Goal: Information Seeking & Learning: Learn about a topic

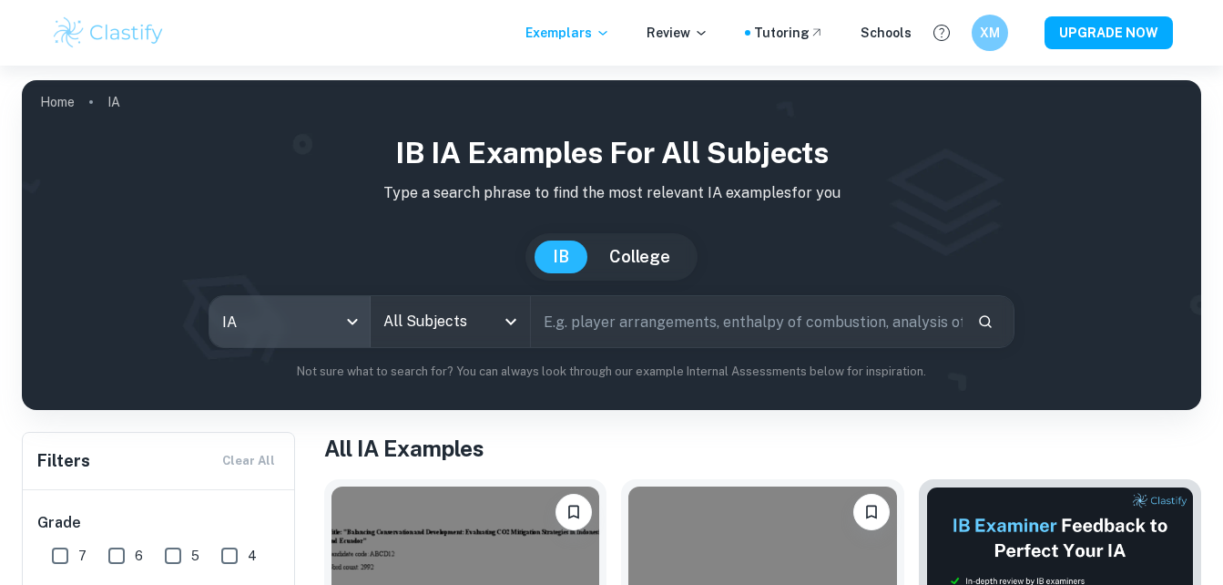
click at [511, 324] on icon "Open" at bounding box center [511, 322] width 11 height 6
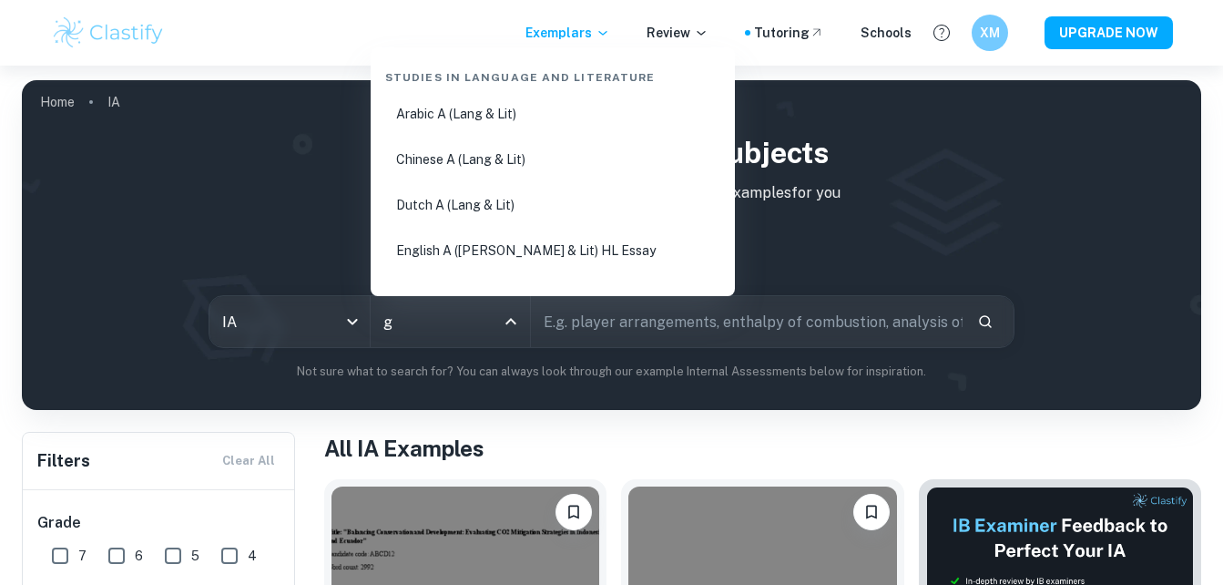
type input "ge"
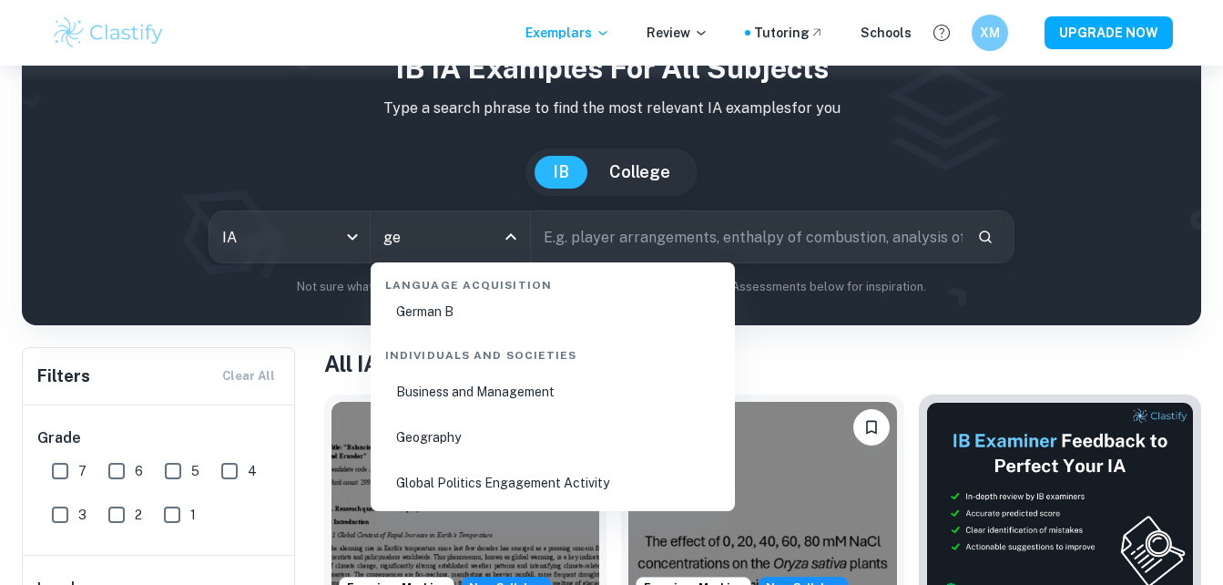
scroll to position [88, 0]
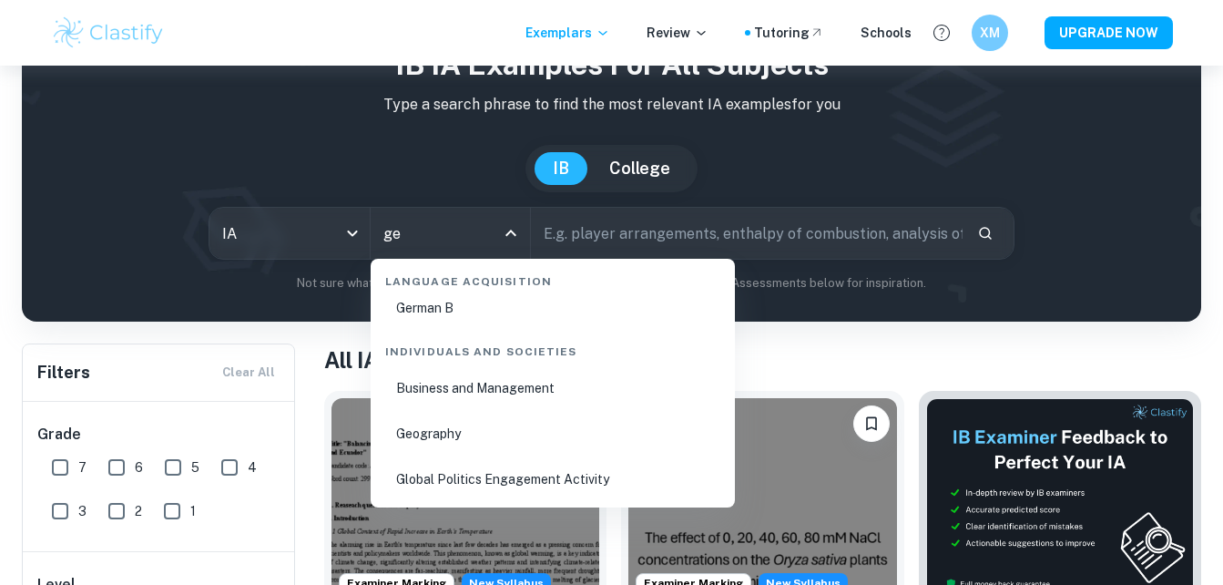
click at [426, 426] on li "Geography" at bounding box center [553, 434] width 350 height 42
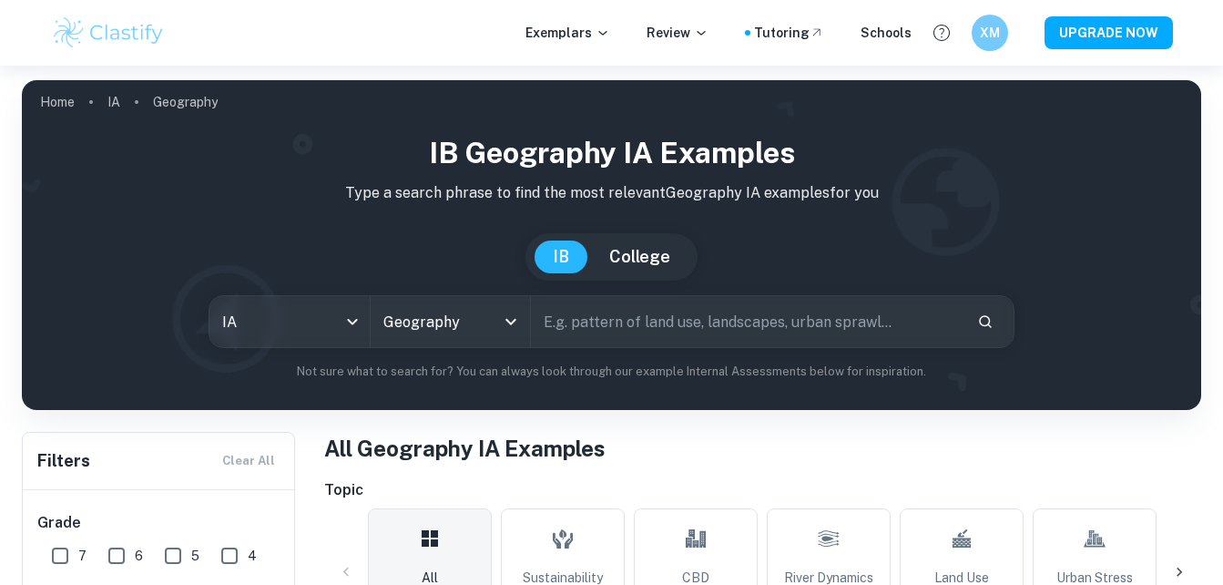
click at [879, 333] on input "text" at bounding box center [746, 321] width 431 height 51
type input "coasts and ecosystems"
click at [985, 323] on icon "Search" at bounding box center [985, 321] width 16 height 16
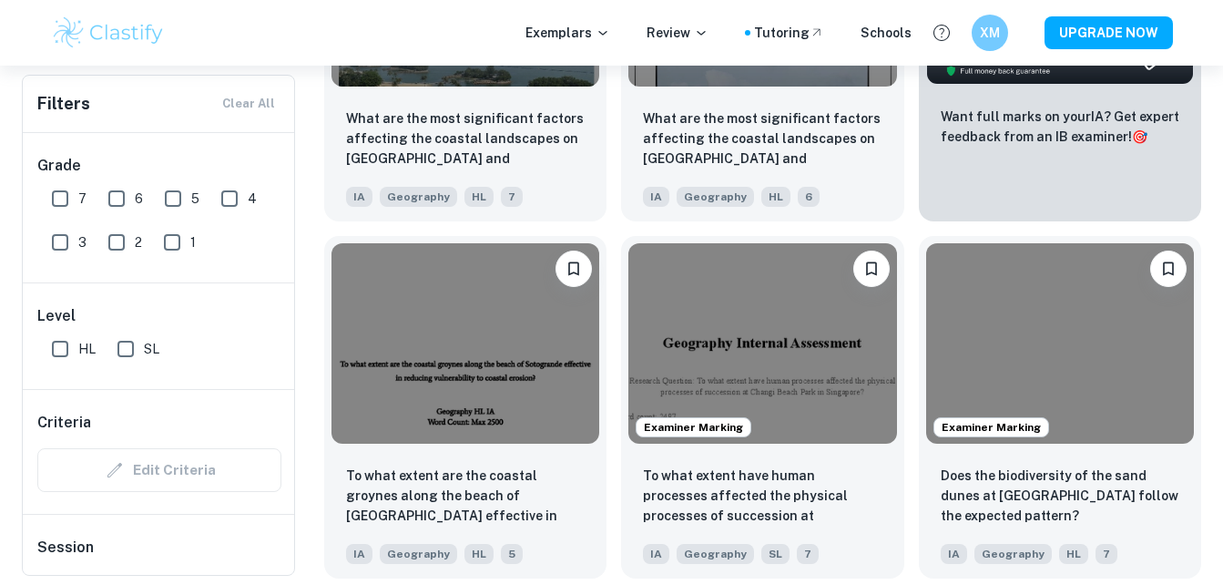
scroll to position [788, 0]
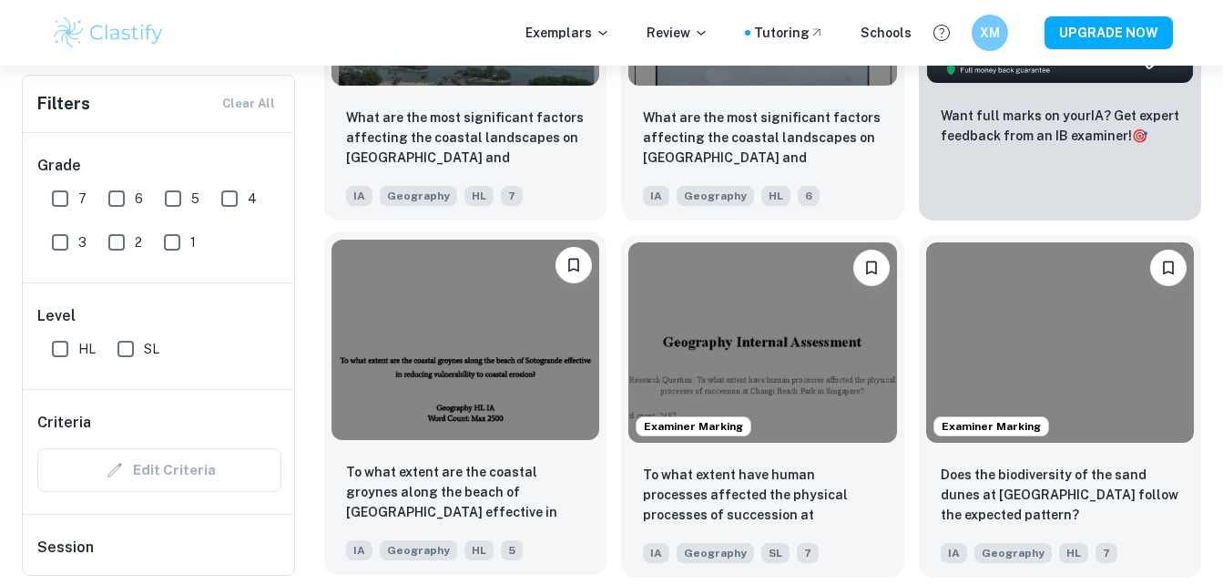
click at [470, 322] on img at bounding box center [466, 340] width 268 height 201
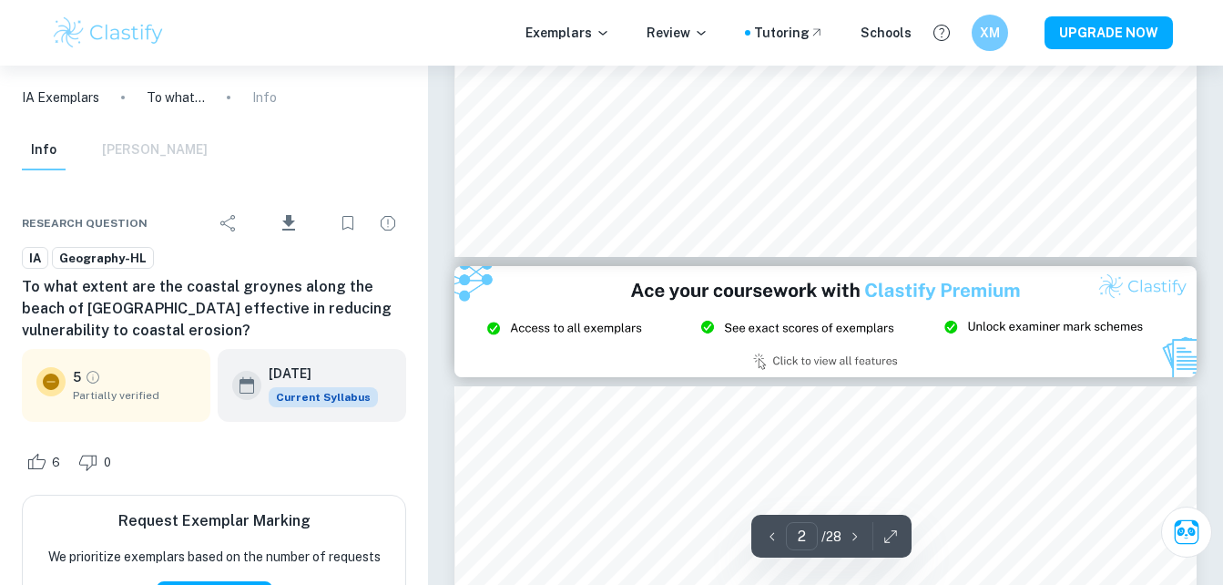
type input "3"
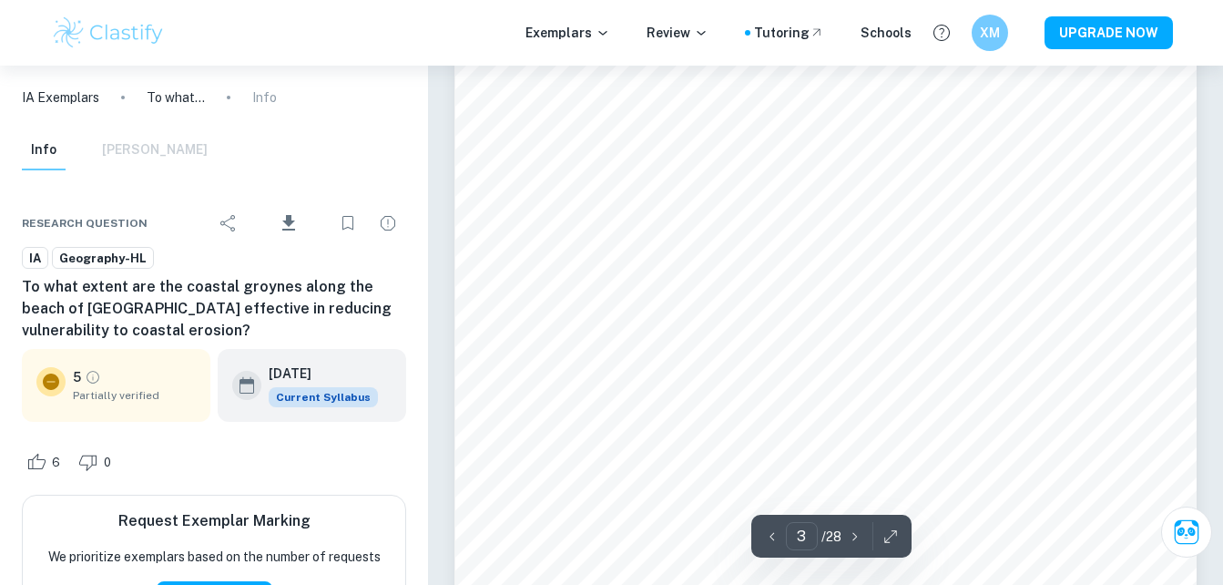
scroll to position [2242, 0]
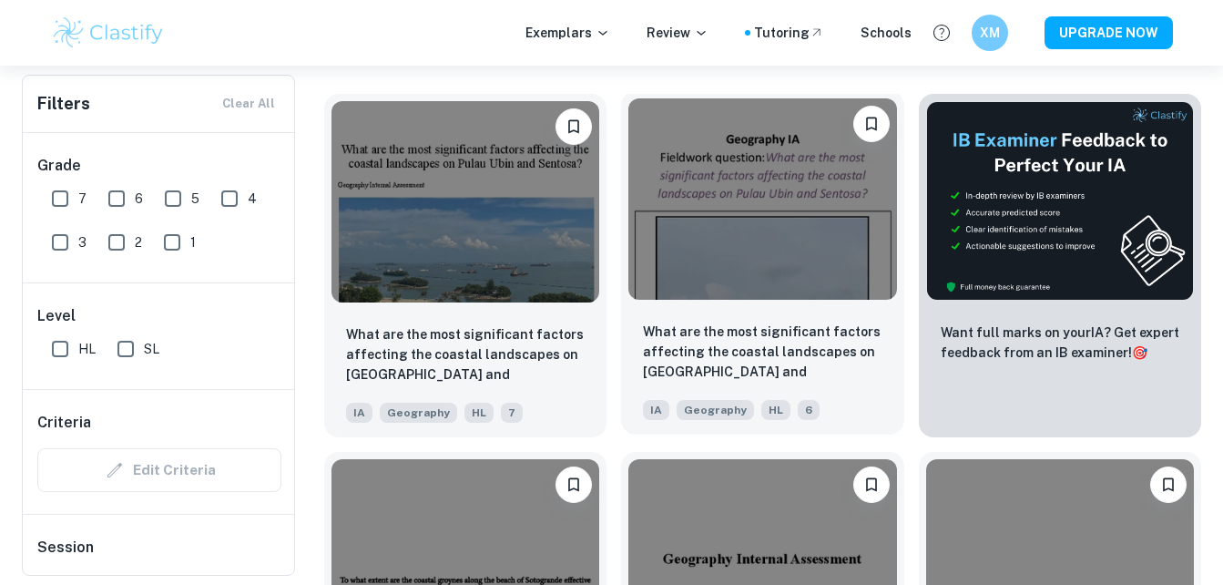
scroll to position [572, 0]
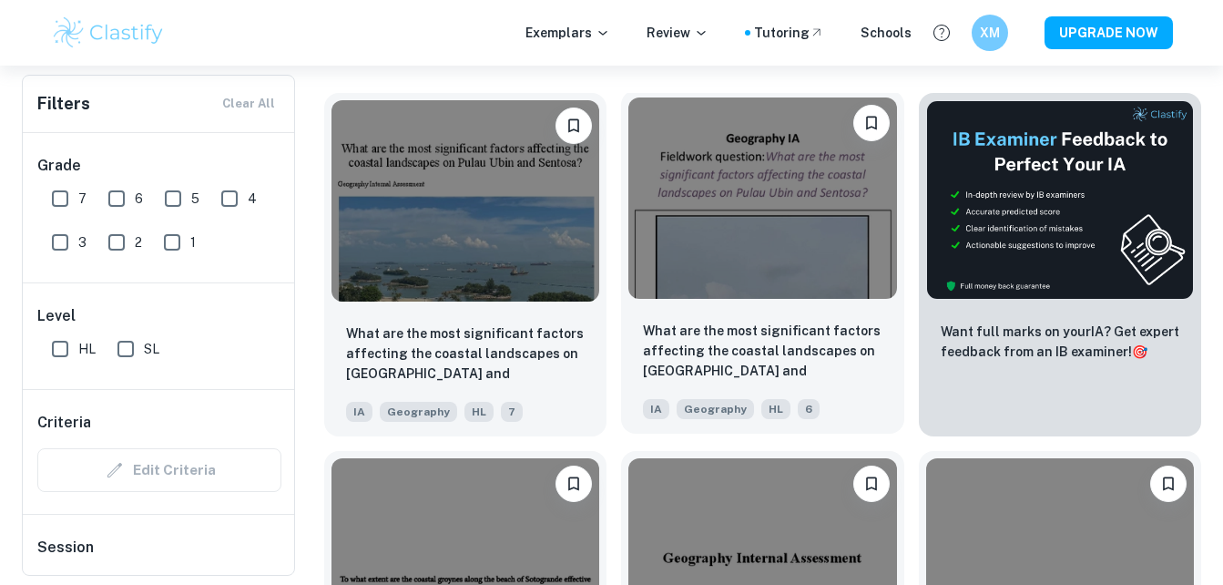
click at [730, 263] on img at bounding box center [762, 197] width 268 height 201
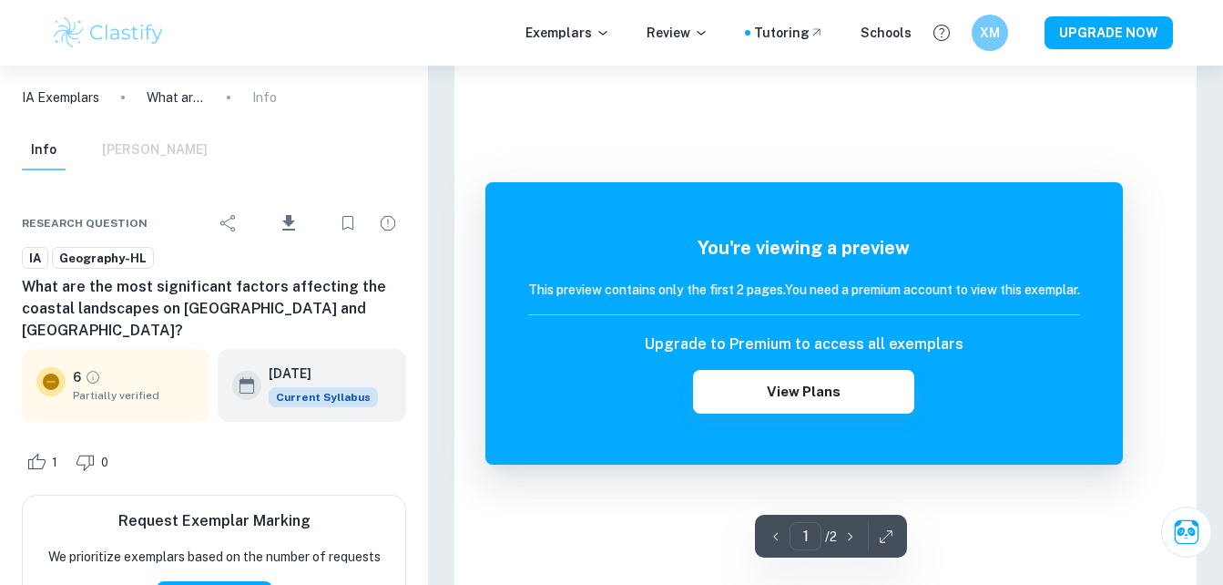
scroll to position [202, 0]
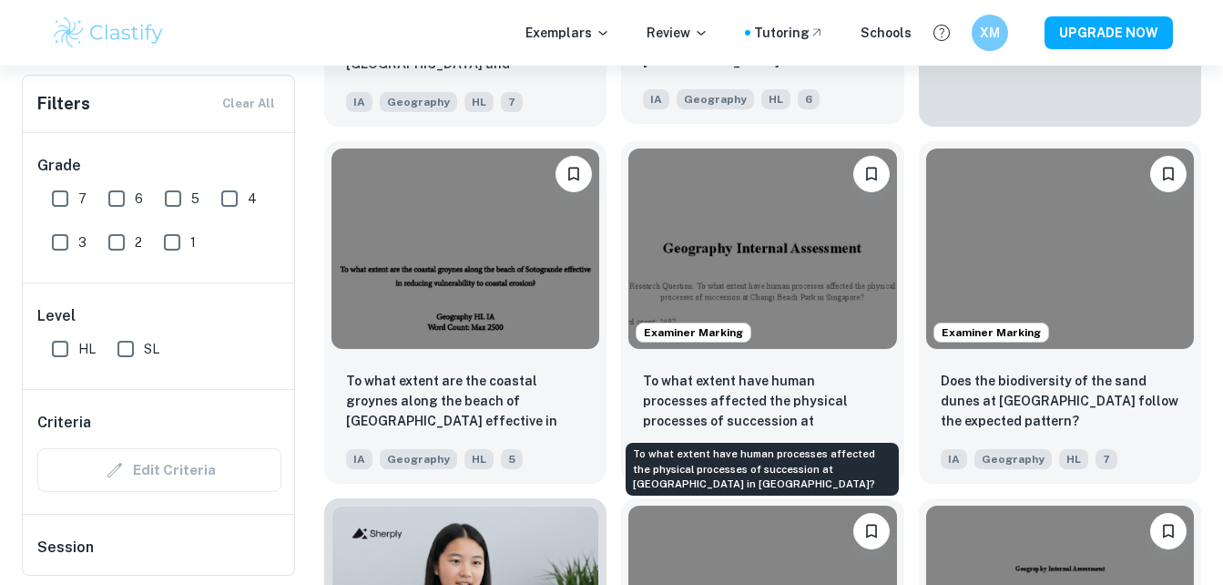
scroll to position [883, 0]
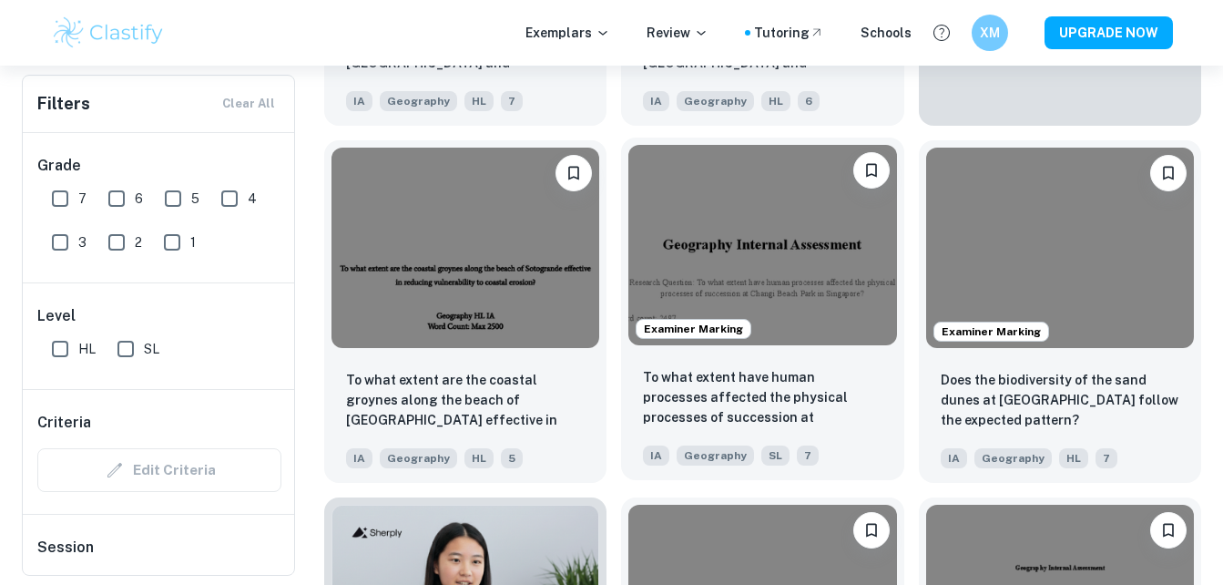
click at [801, 282] on img at bounding box center [762, 245] width 268 height 201
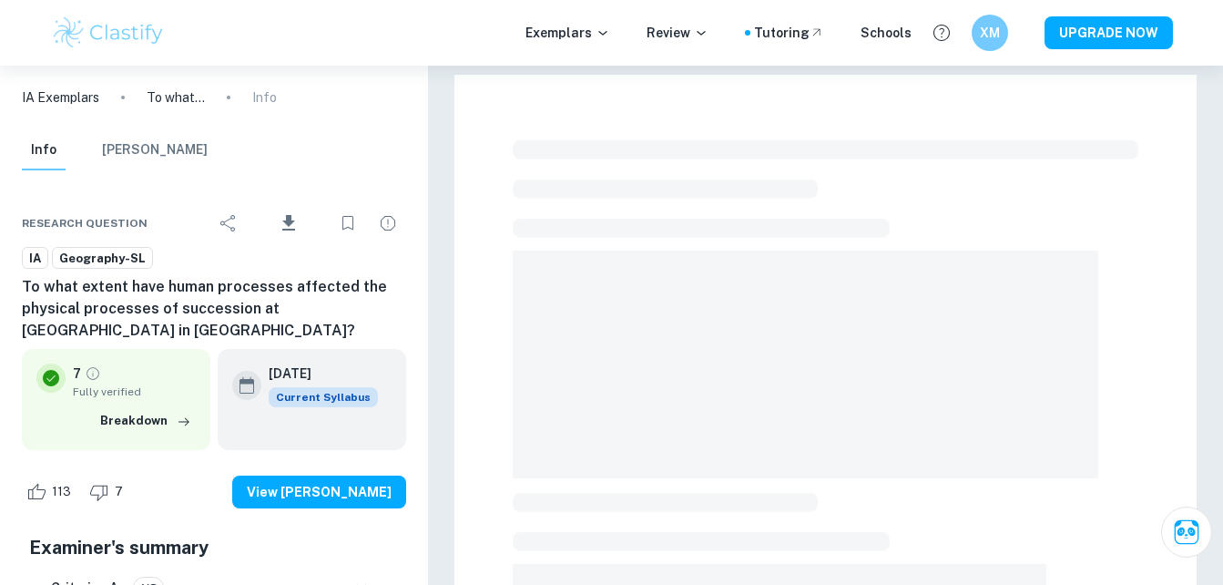
scroll to position [89, 0]
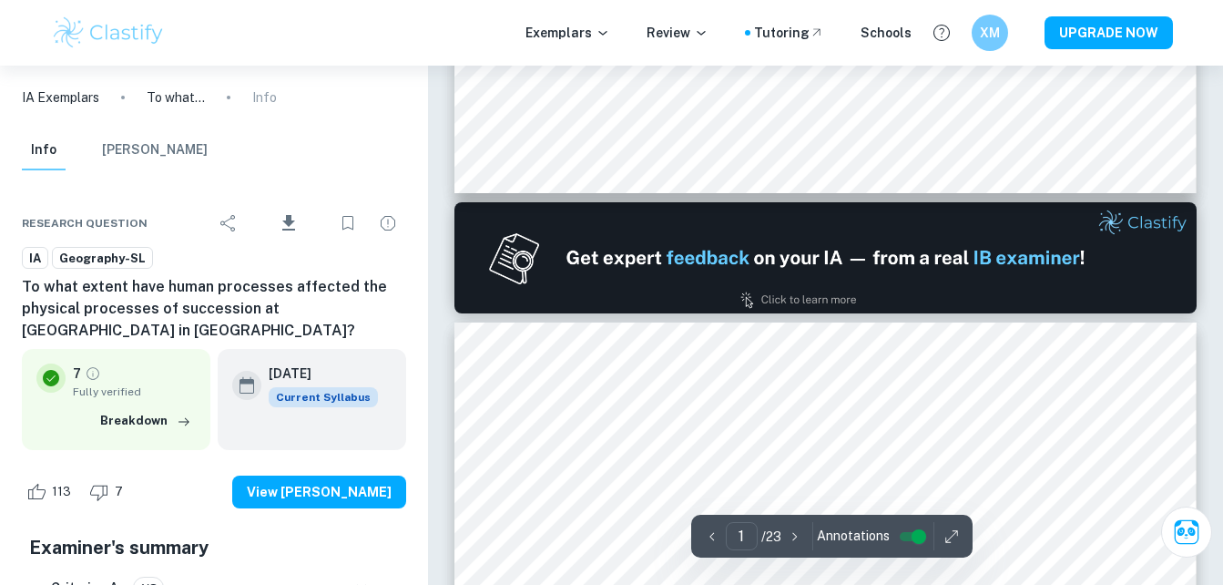
type input "2"
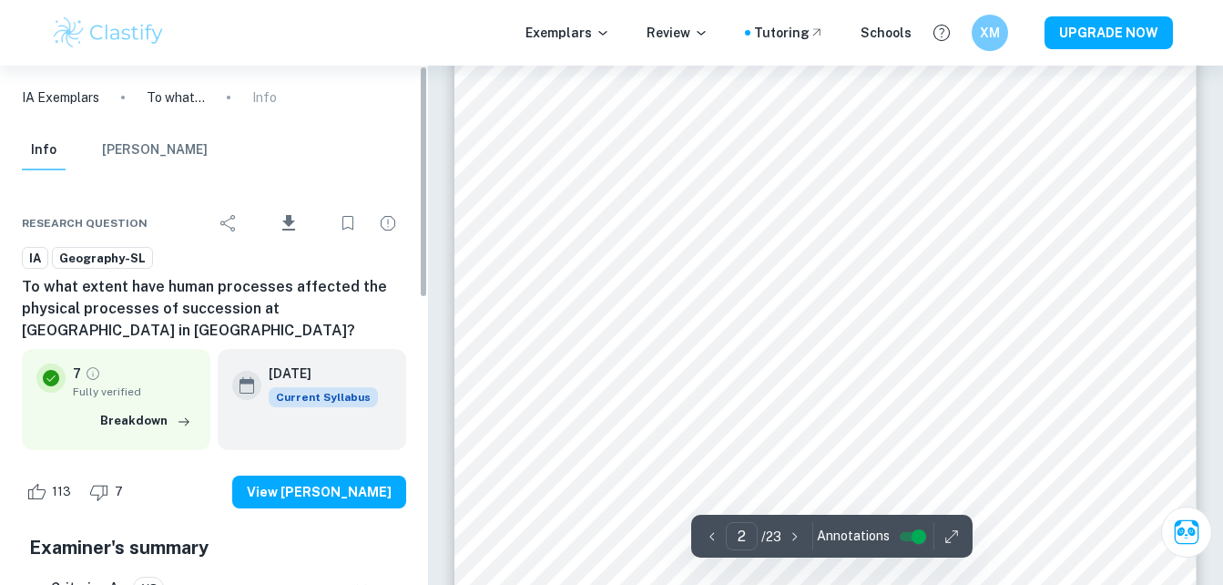
scroll to position [1324, 0]
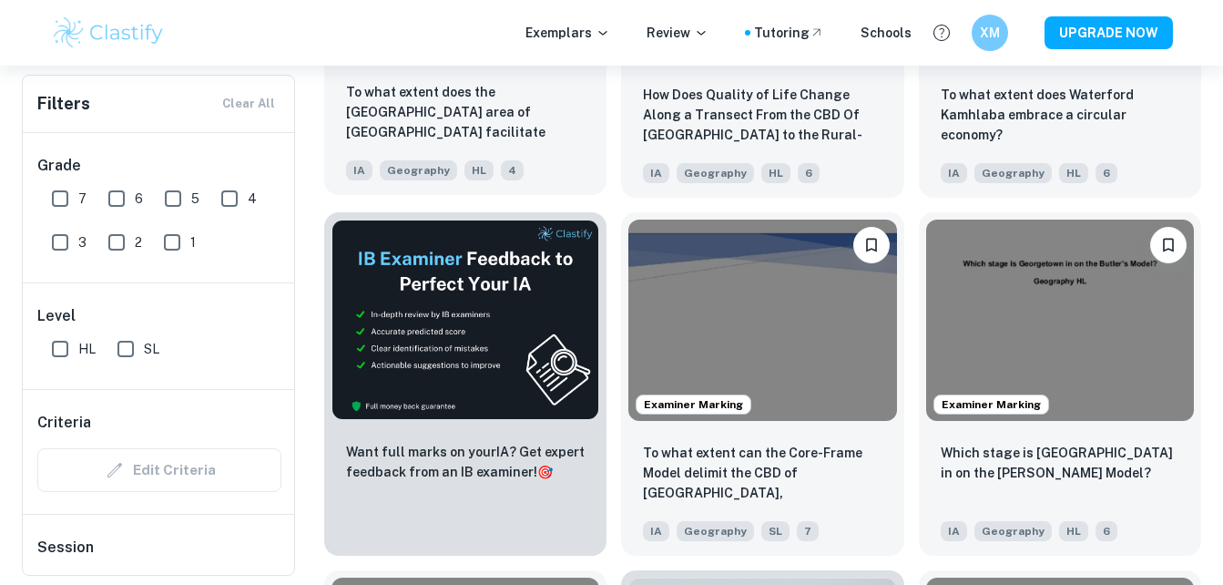
scroll to position [2803, 0]
